Goal: Task Accomplishment & Management: Manage account settings

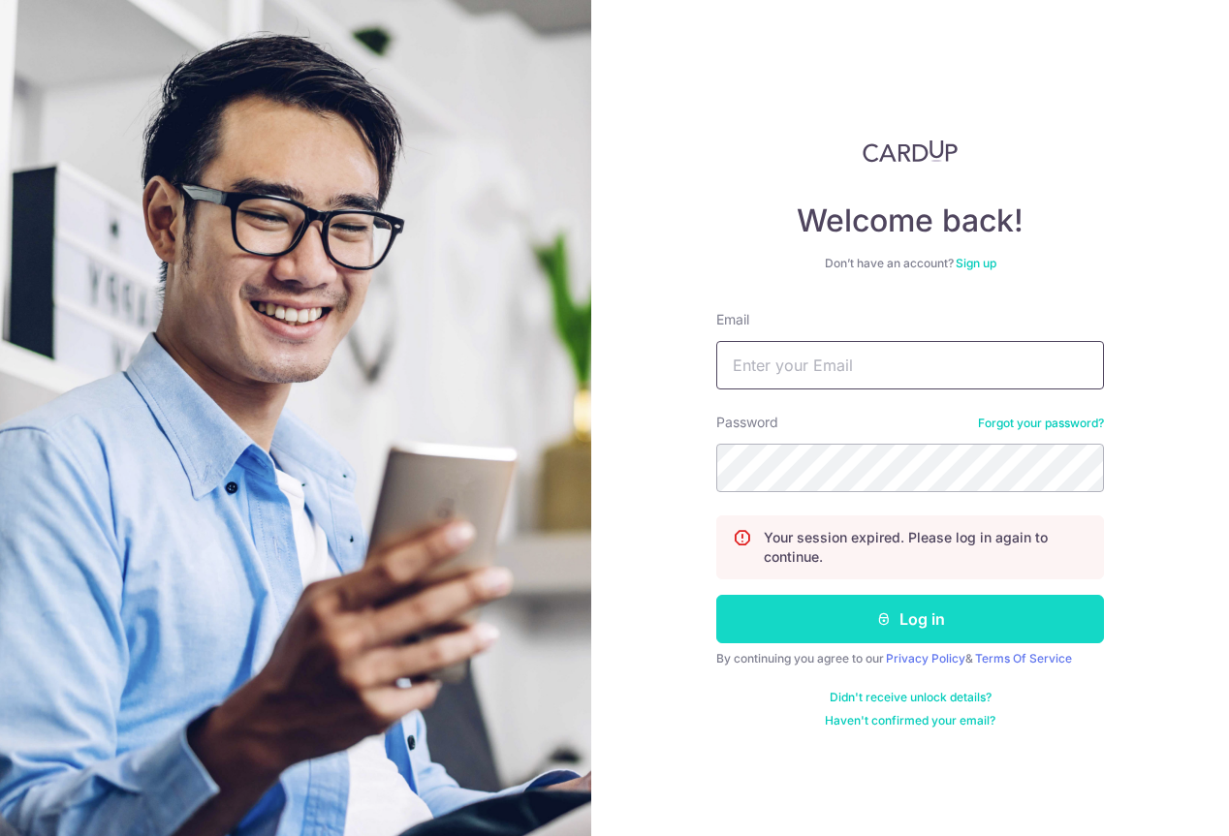
type input "[PERSON_NAME][EMAIL_ADDRESS][DOMAIN_NAME]"
click at [951, 600] on button "Log in" at bounding box center [910, 619] width 388 height 48
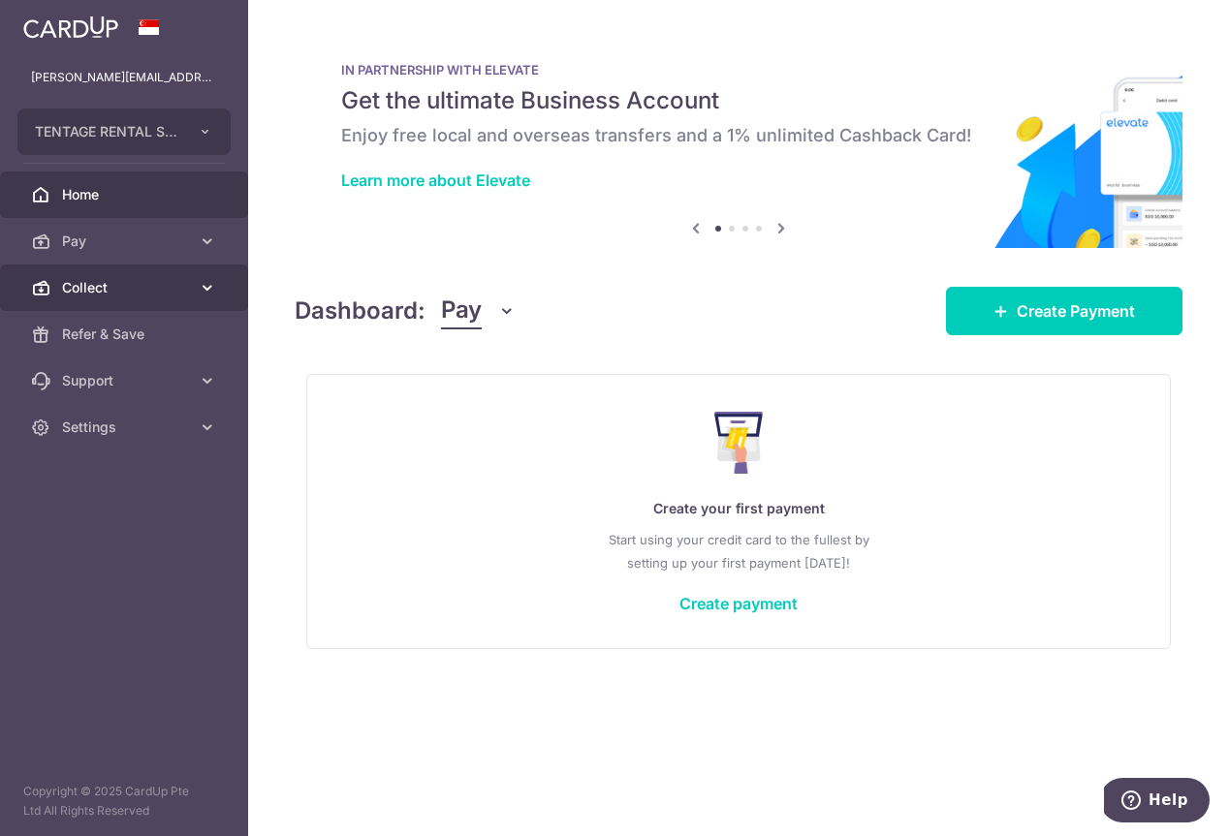
click at [121, 299] on link "Collect" at bounding box center [124, 288] width 248 height 47
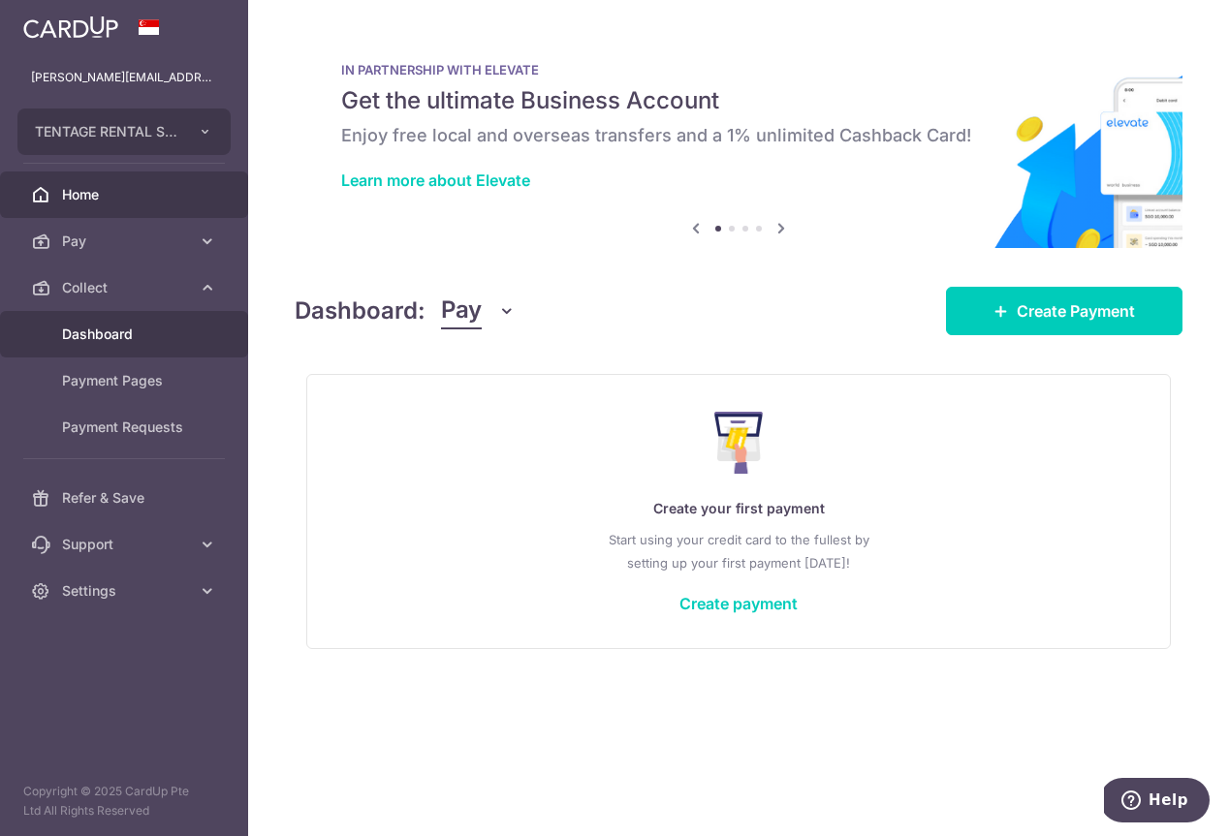
click at [125, 328] on span "Dashboard" at bounding box center [126, 334] width 128 height 19
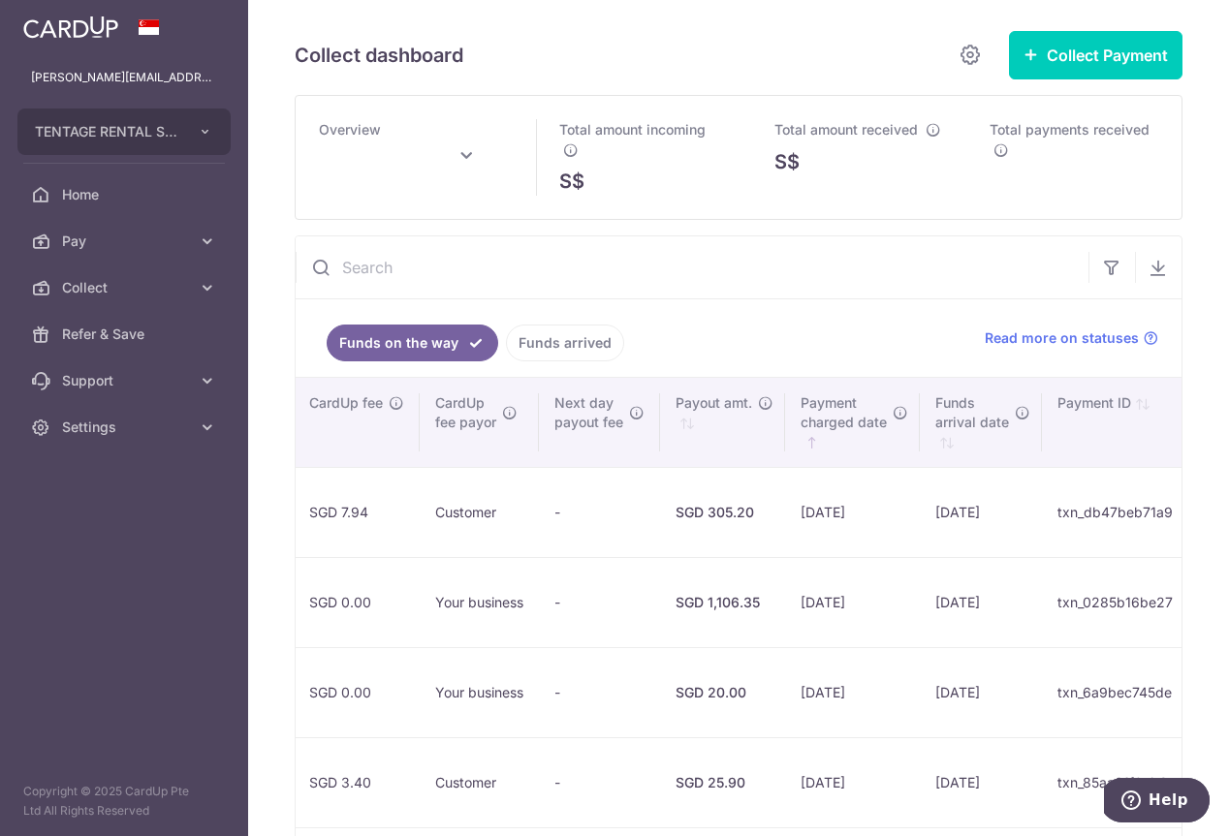
scroll to position [0, 1332]
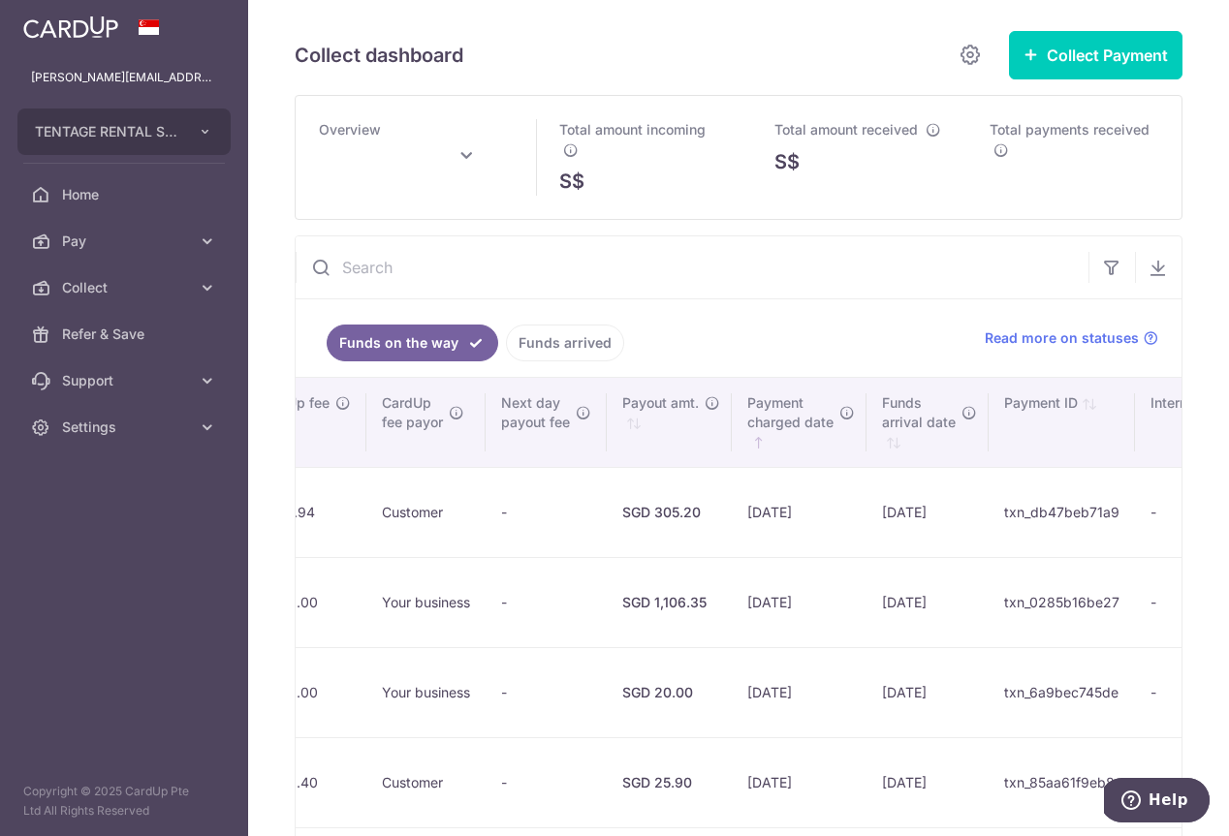
type input "August 2025"
